Goal: Task Accomplishment & Management: Use online tool/utility

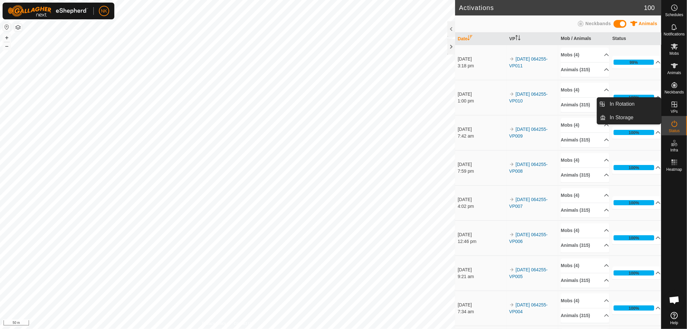
drag, startPoint x: 671, startPoint y: 115, endPoint x: 672, endPoint y: 109, distance: 6.2
click at [622, 104] on link "In Rotation" at bounding box center [633, 104] width 55 height 13
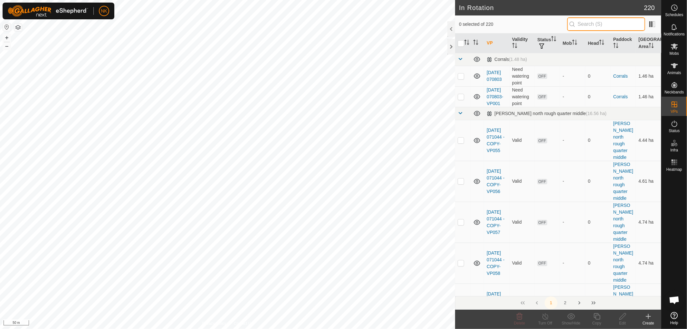
click at [589, 26] on input "text" at bounding box center [606, 24] width 78 height 14
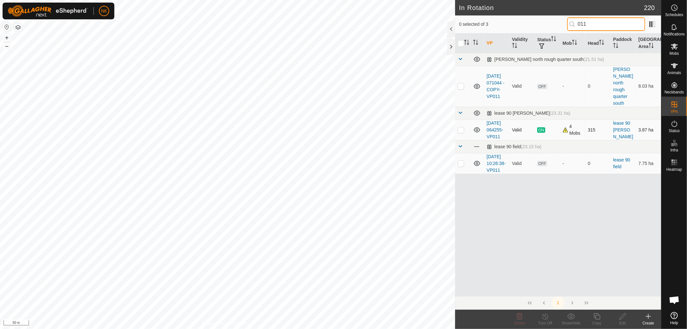
type input "011"
click at [459, 127] on p-checkbox at bounding box center [461, 129] width 6 height 5
checkbox input "true"
click at [596, 315] on icon at bounding box center [597, 316] width 6 height 6
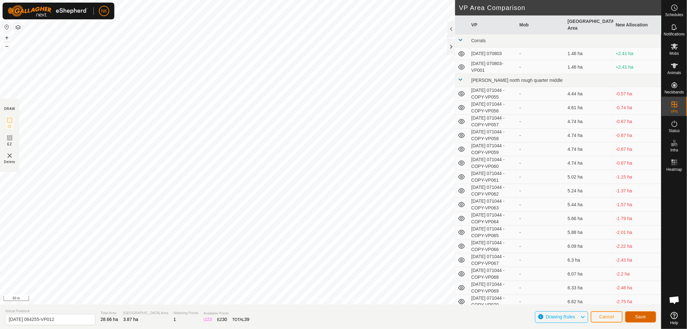
click at [640, 317] on button "Save" at bounding box center [640, 316] width 31 height 11
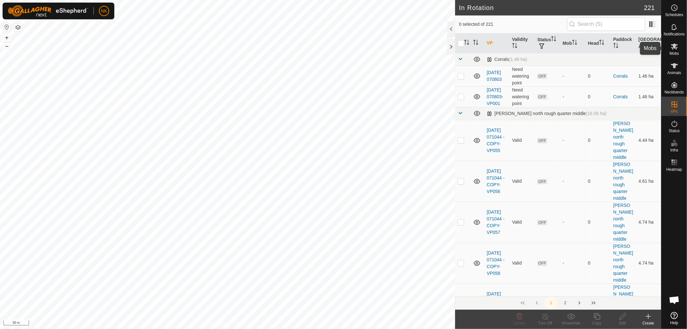
click at [676, 51] on es-mob-svg-icon at bounding box center [675, 46] width 12 height 10
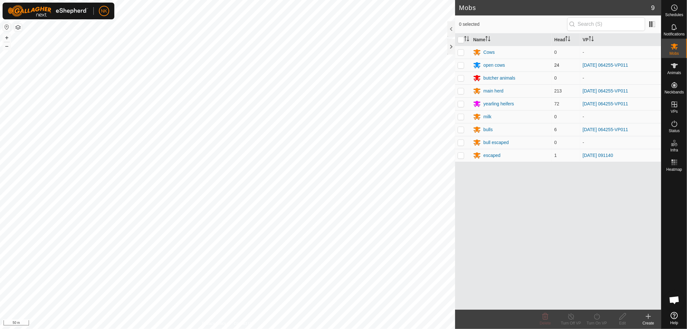
click at [463, 66] on p-checkbox at bounding box center [461, 64] width 6 height 5
checkbox input "true"
click at [460, 92] on p-checkbox at bounding box center [461, 90] width 6 height 5
checkbox input "true"
click at [462, 105] on p-checkbox at bounding box center [461, 103] width 6 height 5
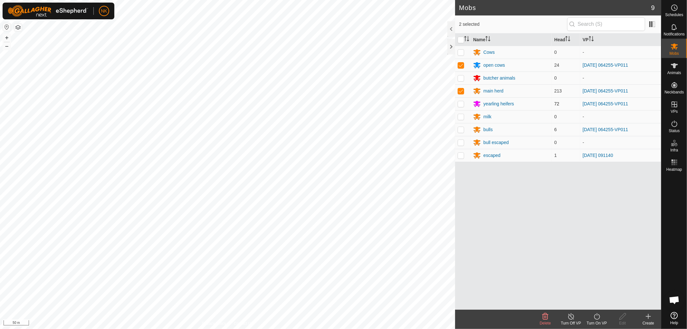
checkbox input "true"
click at [461, 129] on p-checkbox at bounding box center [461, 129] width 6 height 5
checkbox input "true"
click at [599, 317] on icon at bounding box center [597, 316] width 6 height 6
click at [595, 305] on link "Now" at bounding box center [616, 302] width 64 height 13
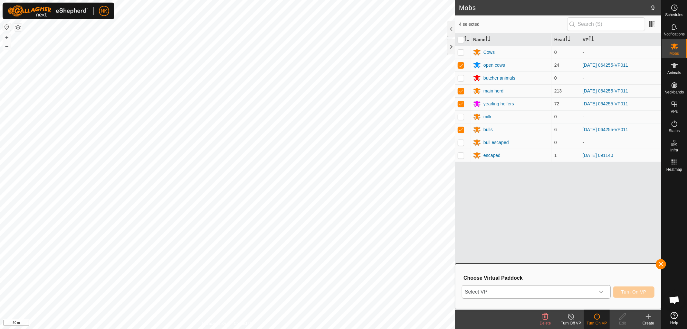
click at [562, 293] on span "Select VP" at bounding box center [528, 291] width 133 height 13
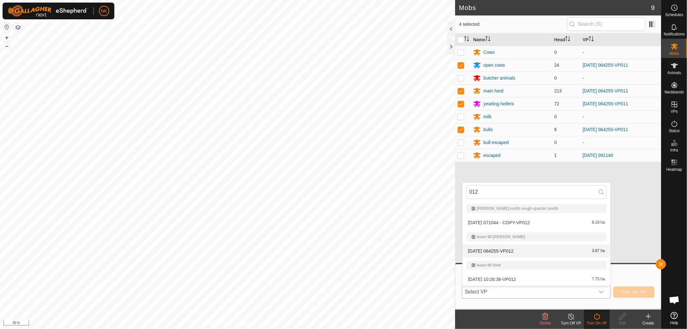
type input "012"
click at [504, 250] on li "[DATE] 064255-VP012 3.87 ha" at bounding box center [537, 250] width 148 height 13
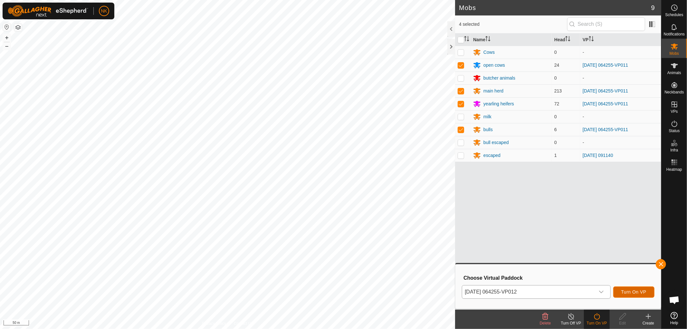
click at [632, 292] on span "Turn On VP" at bounding box center [633, 291] width 25 height 5
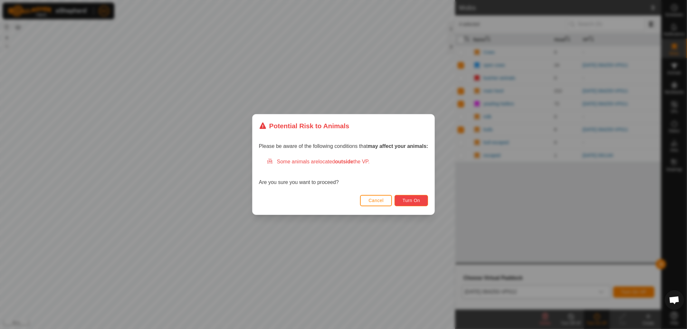
click at [412, 198] on span "Turn On" at bounding box center [411, 200] width 17 height 5
